Goal: Check status: Check status

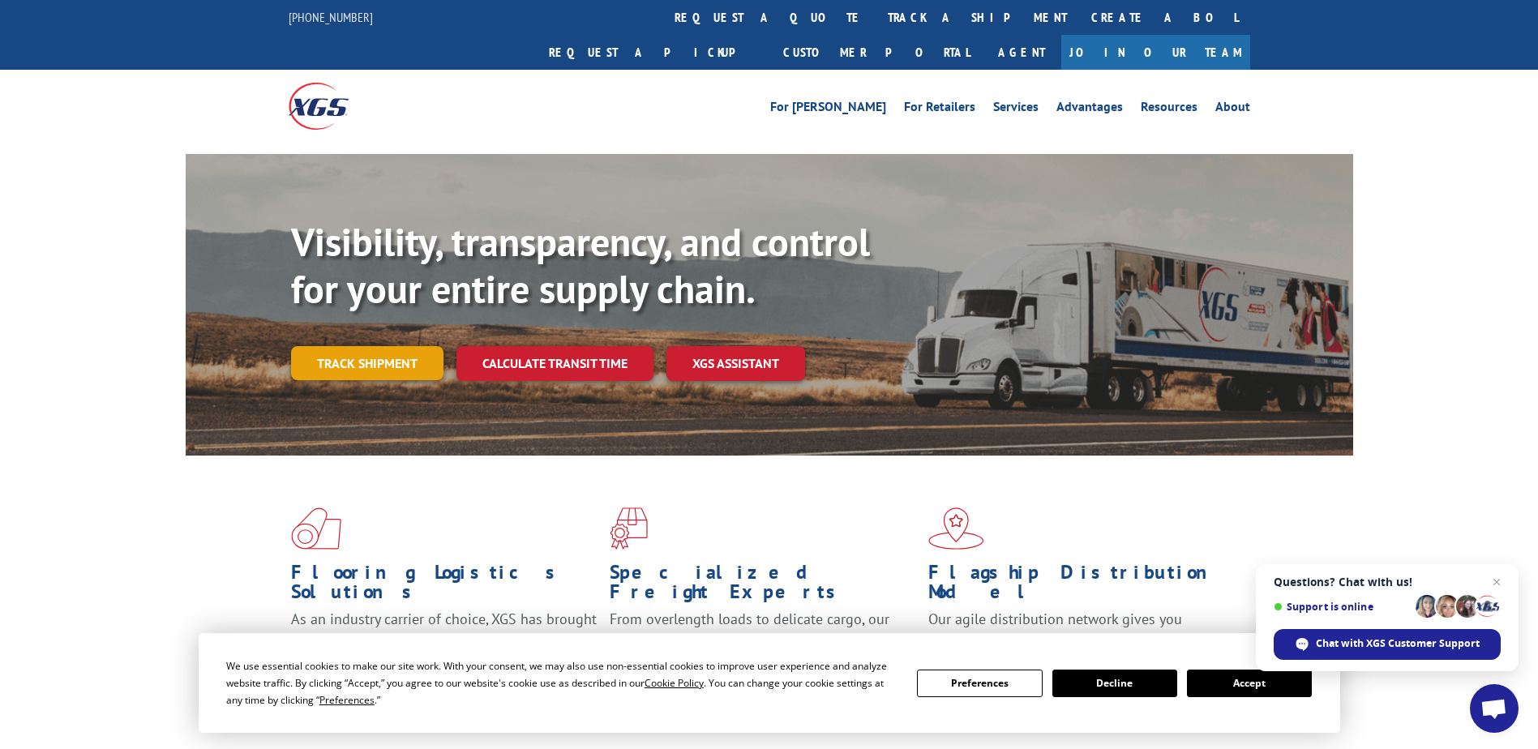
click at [390, 346] on link "Track shipment" at bounding box center [367, 363] width 152 height 34
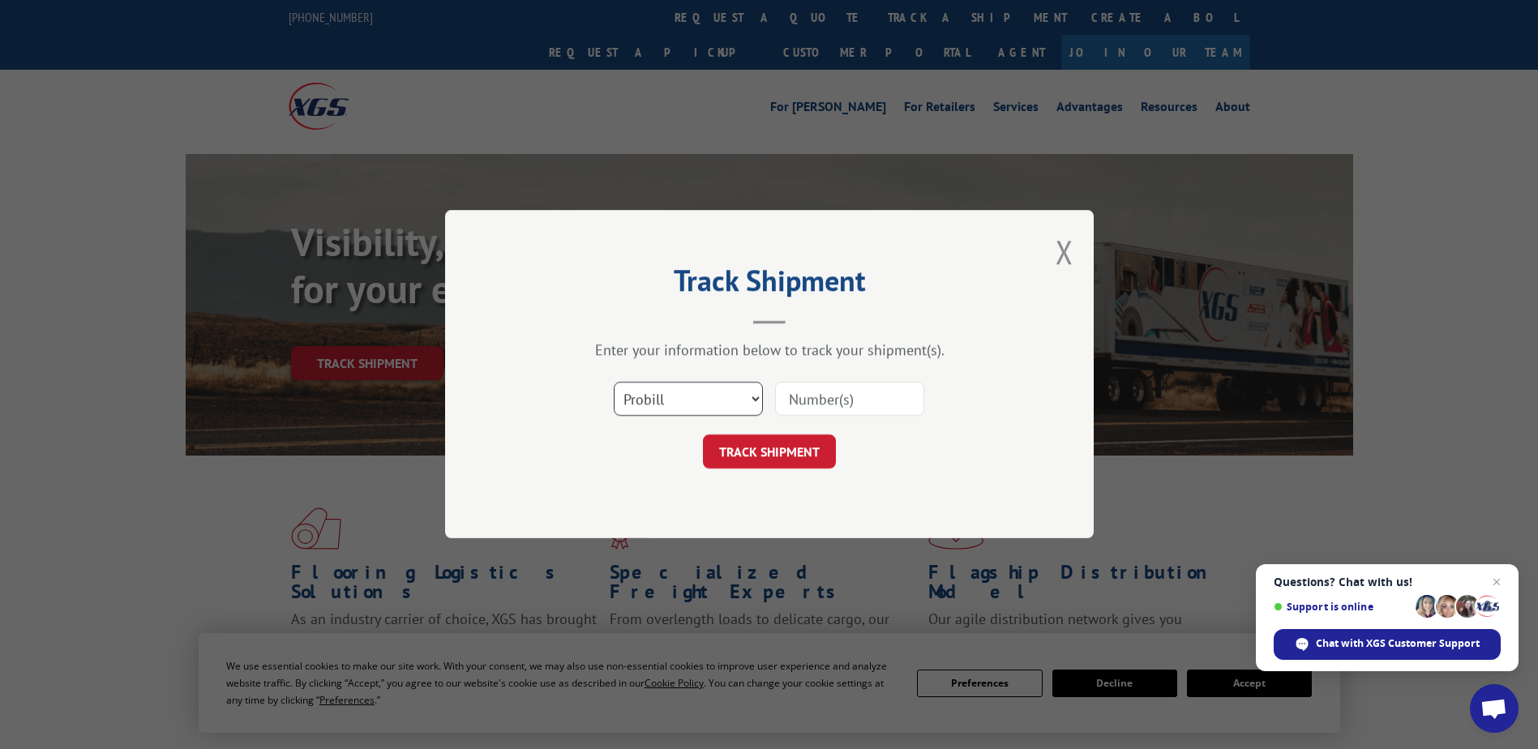
click at [757, 397] on select "Select category... Probill BOL PO" at bounding box center [688, 400] width 149 height 34
select select "bol"
click at [614, 383] on select "Select category... Probill BOL PO" at bounding box center [688, 400] width 149 height 34
click at [817, 404] on input at bounding box center [849, 400] width 149 height 34
paste input "2867658"
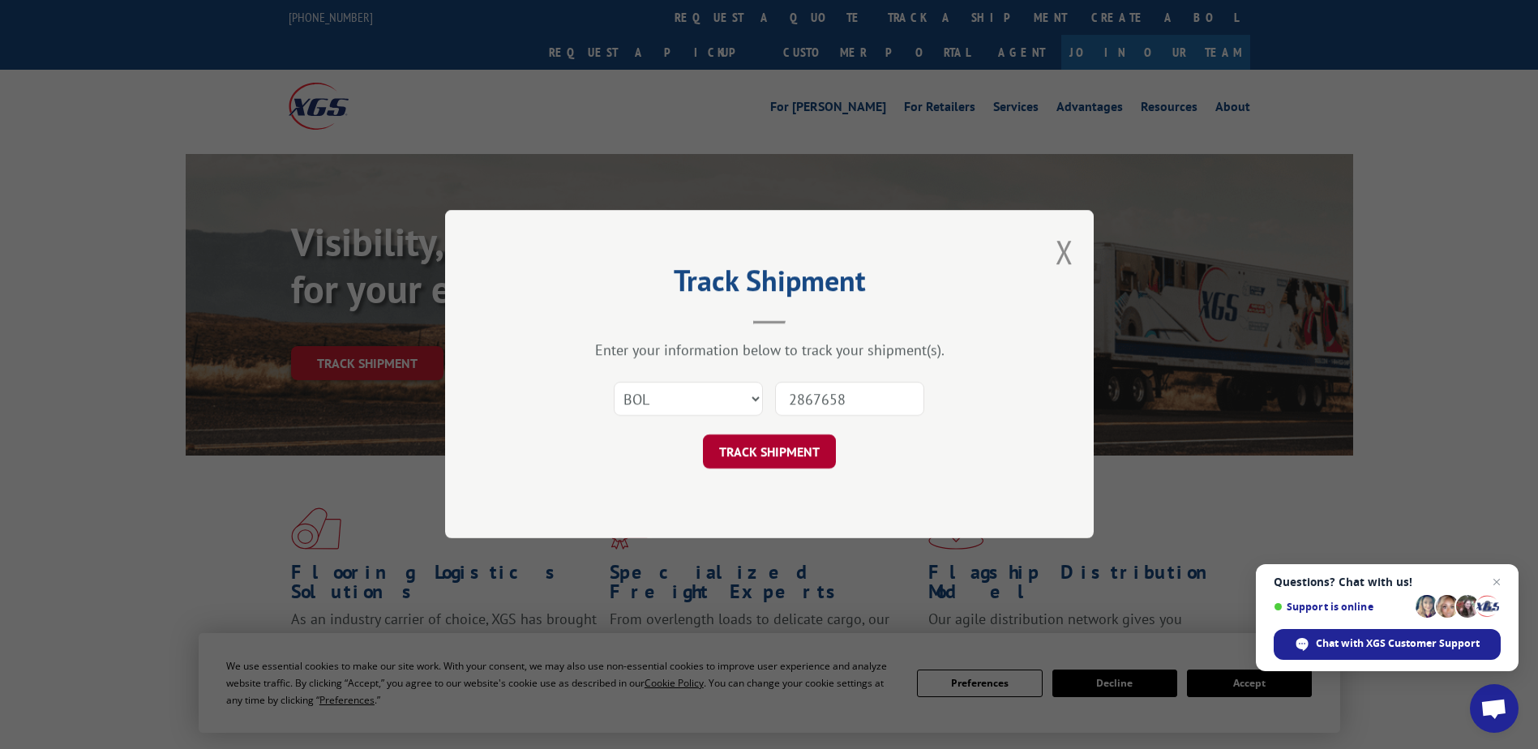
type input "2867658"
click at [742, 445] on button "TRACK SHIPMENT" at bounding box center [769, 452] width 133 height 34
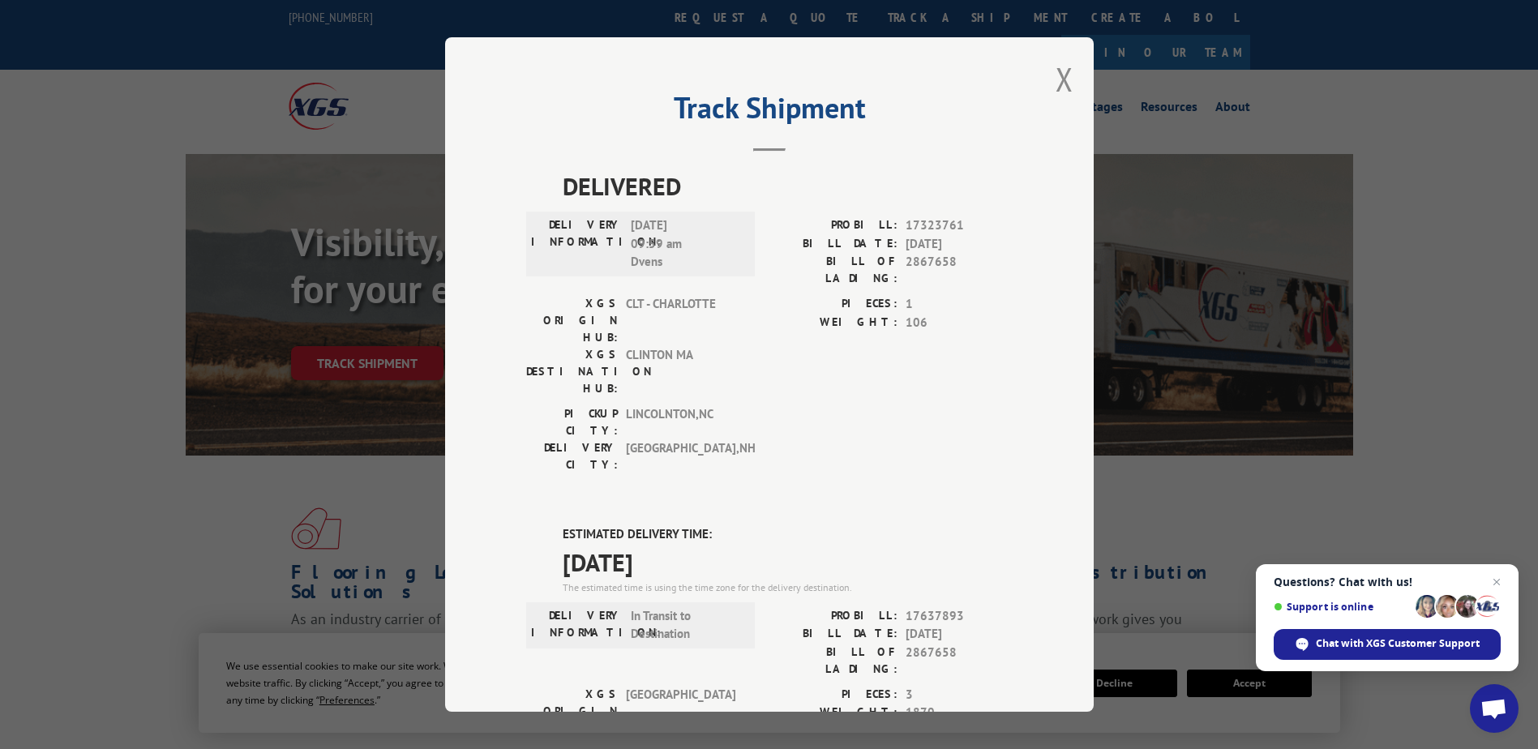
click at [1047, 71] on div "Track Shipment DELIVERED DELIVERY INFORMATION: [DATE] 09:59 am Dvens PROBILL: 1…" at bounding box center [769, 374] width 649 height 674
